Goal: Task Accomplishment & Management: Use online tool/utility

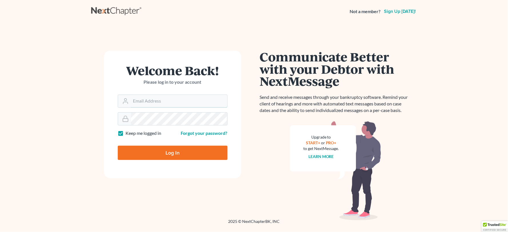
type input "amoeller@farrishlaw.com"
click at [163, 148] on input "Log In" at bounding box center [173, 153] width 110 height 14
type input "Thinking..."
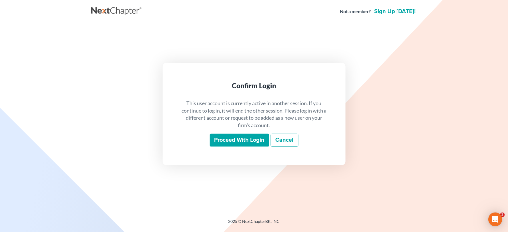
click at [231, 137] on input "Proceed with login" at bounding box center [239, 140] width 59 height 13
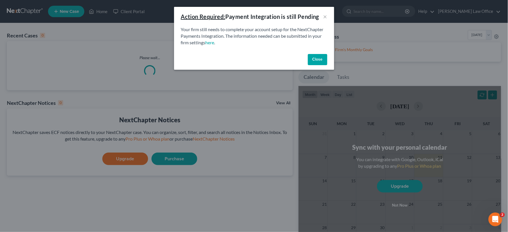
click at [314, 57] on button "Close" at bounding box center [317, 59] width 19 height 11
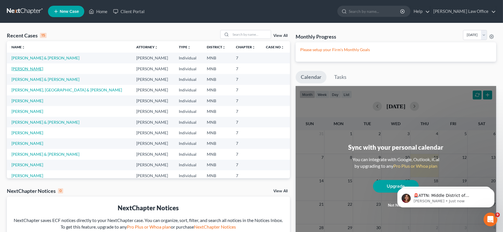
click at [31, 69] on link "Florez, Emilio" at bounding box center [27, 68] width 32 height 5
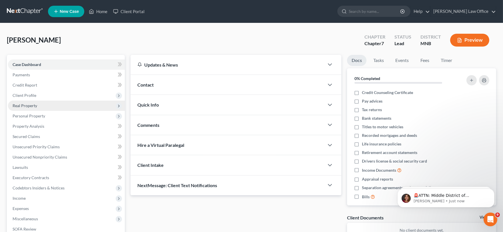
click at [45, 104] on span "Real Property" at bounding box center [66, 106] width 117 height 10
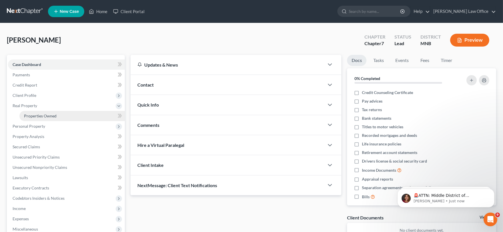
click at [43, 117] on span "Properties Owned" at bounding box center [40, 115] width 33 height 5
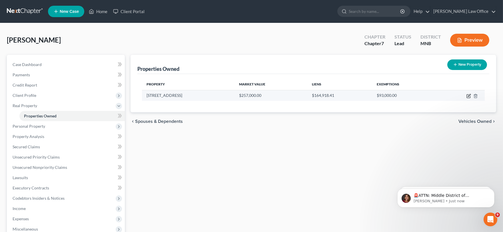
click at [467, 96] on icon "button" at bounding box center [468, 96] width 3 height 3
select select "24"
select select "6"
select select "0"
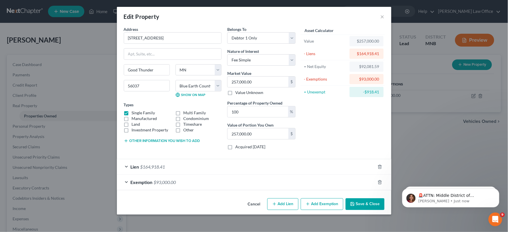
click at [242, 182] on div "Exemption $93,000.00" at bounding box center [246, 182] width 258 height 15
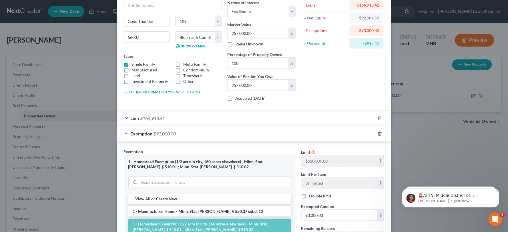
scroll to position [63, 0]
